Goal: Information Seeking & Learning: Learn about a topic

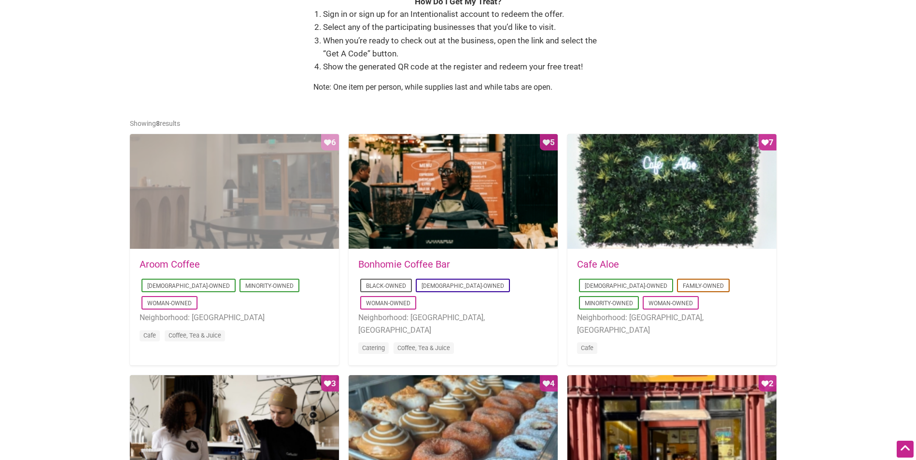
scroll to position [386, 0]
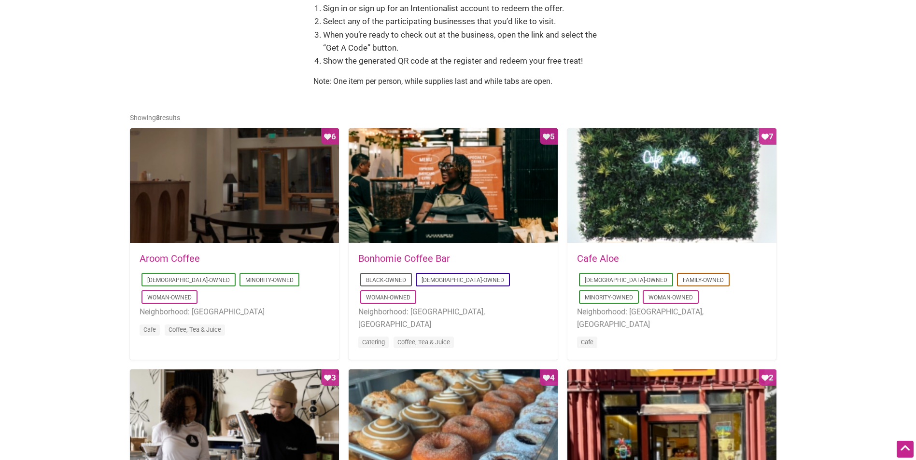
drag, startPoint x: 393, startPoint y: 253, endPoint x: 297, endPoint y: 105, distance: 176.7
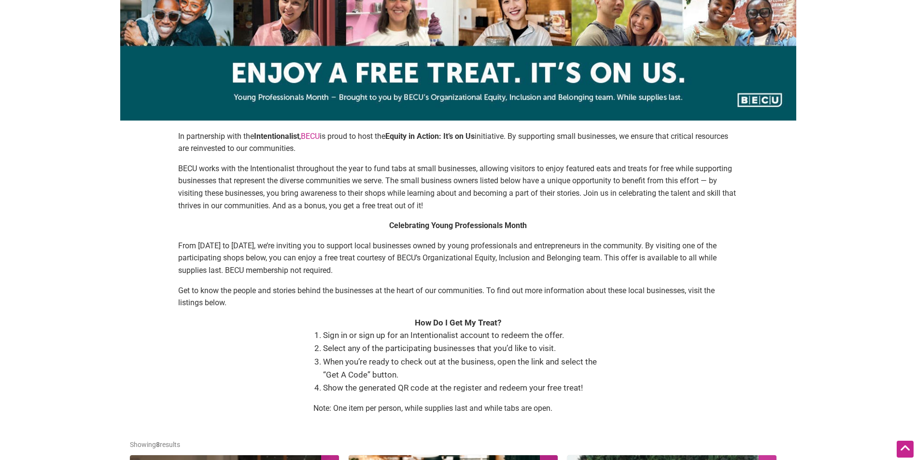
scroll to position [0, 0]
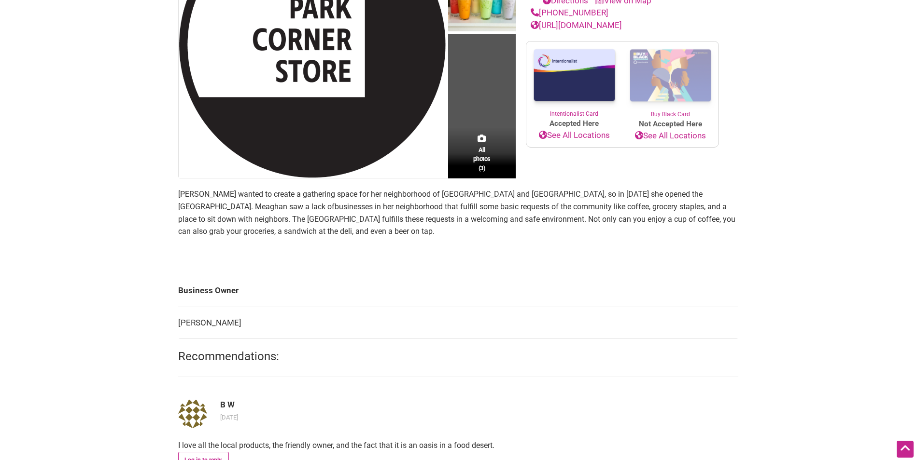
scroll to position [290, 0]
